Goal: Obtain resource: Download file/media

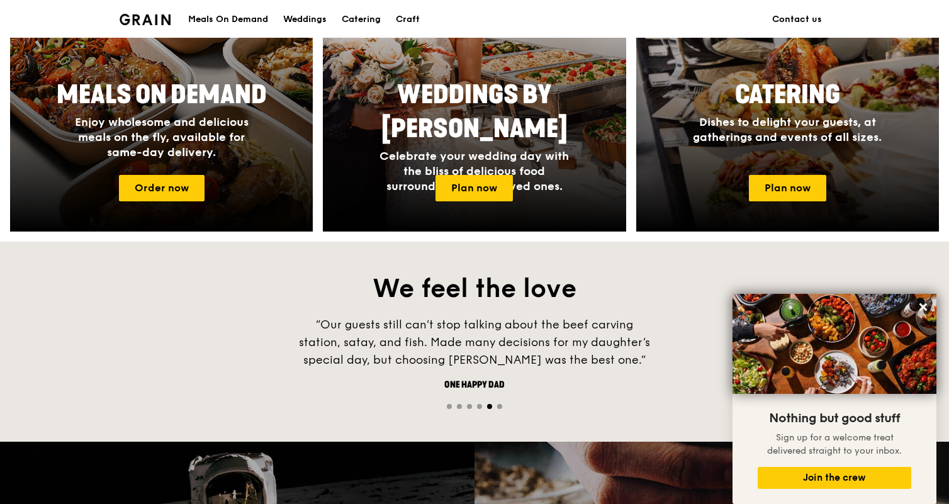
scroll to position [630, 0]
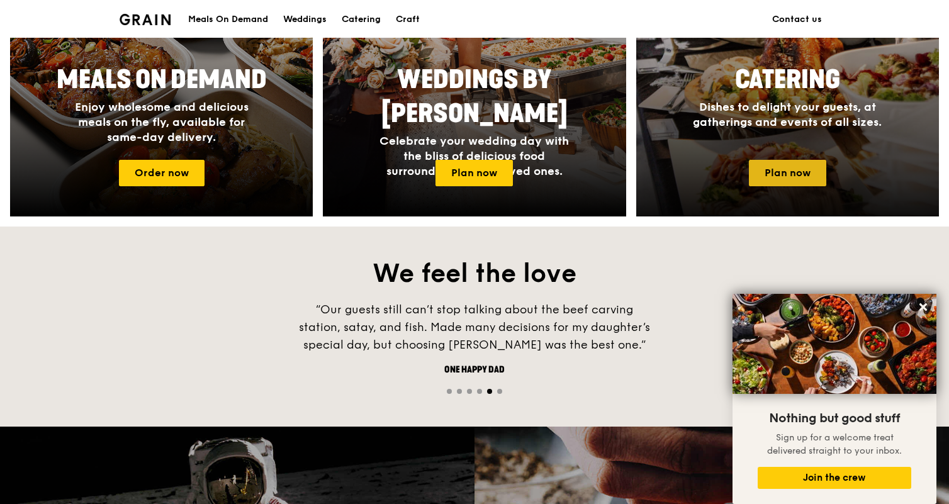
click at [803, 169] on link "Plan now" at bounding box center [787, 173] width 77 height 26
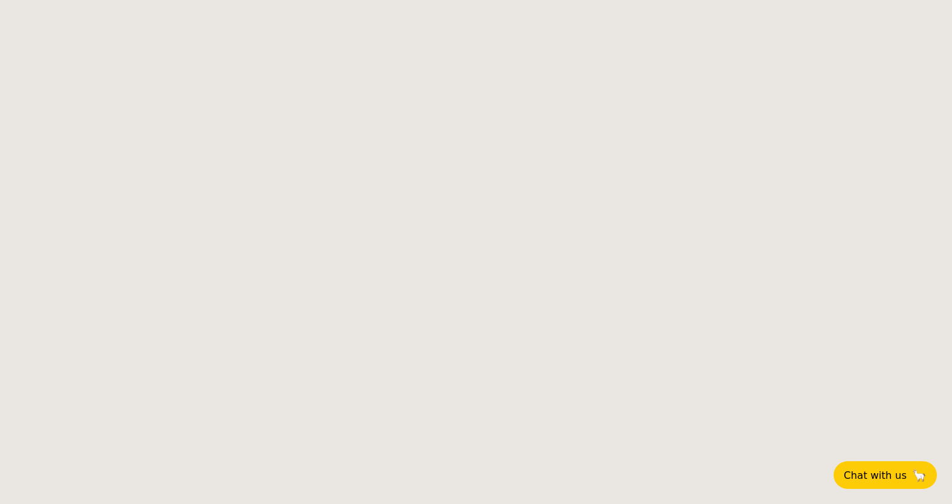
select select
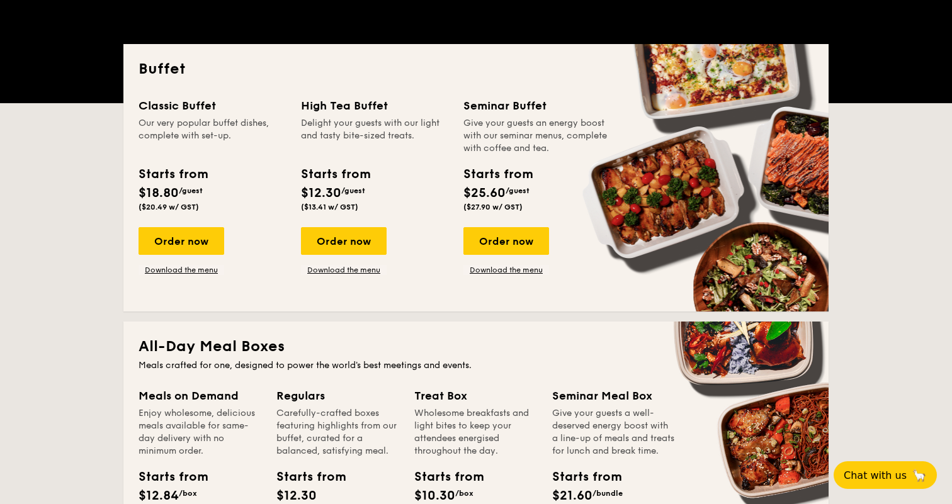
scroll to position [242, 0]
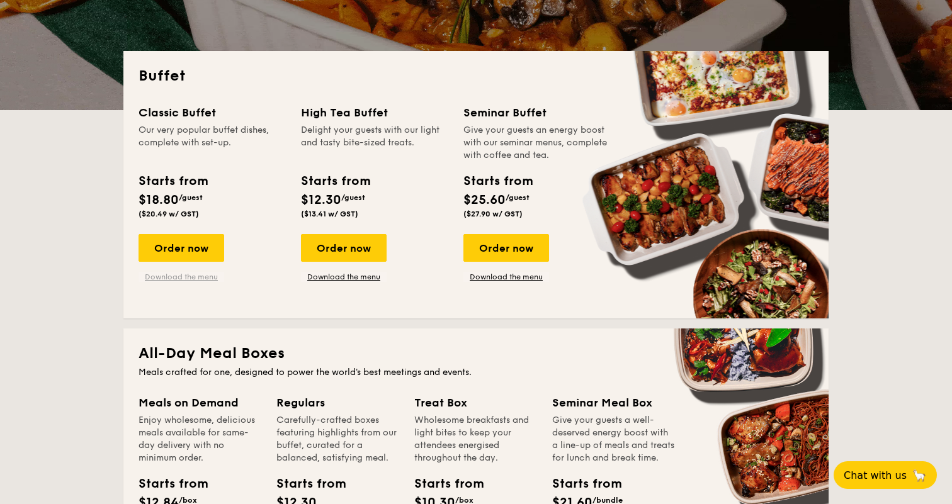
click at [165, 273] on link "Download the menu" at bounding box center [182, 277] width 86 height 10
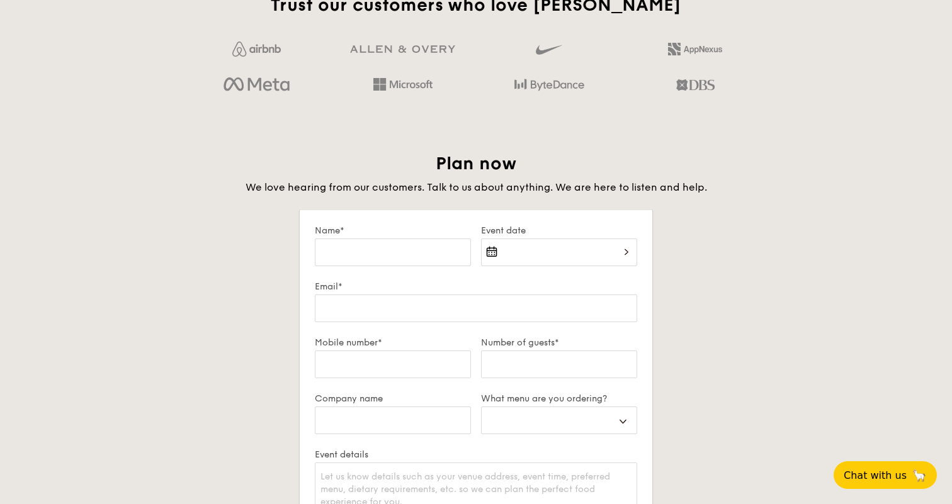
scroll to position [2021, 0]
